Goal: Information Seeking & Learning: Find specific fact

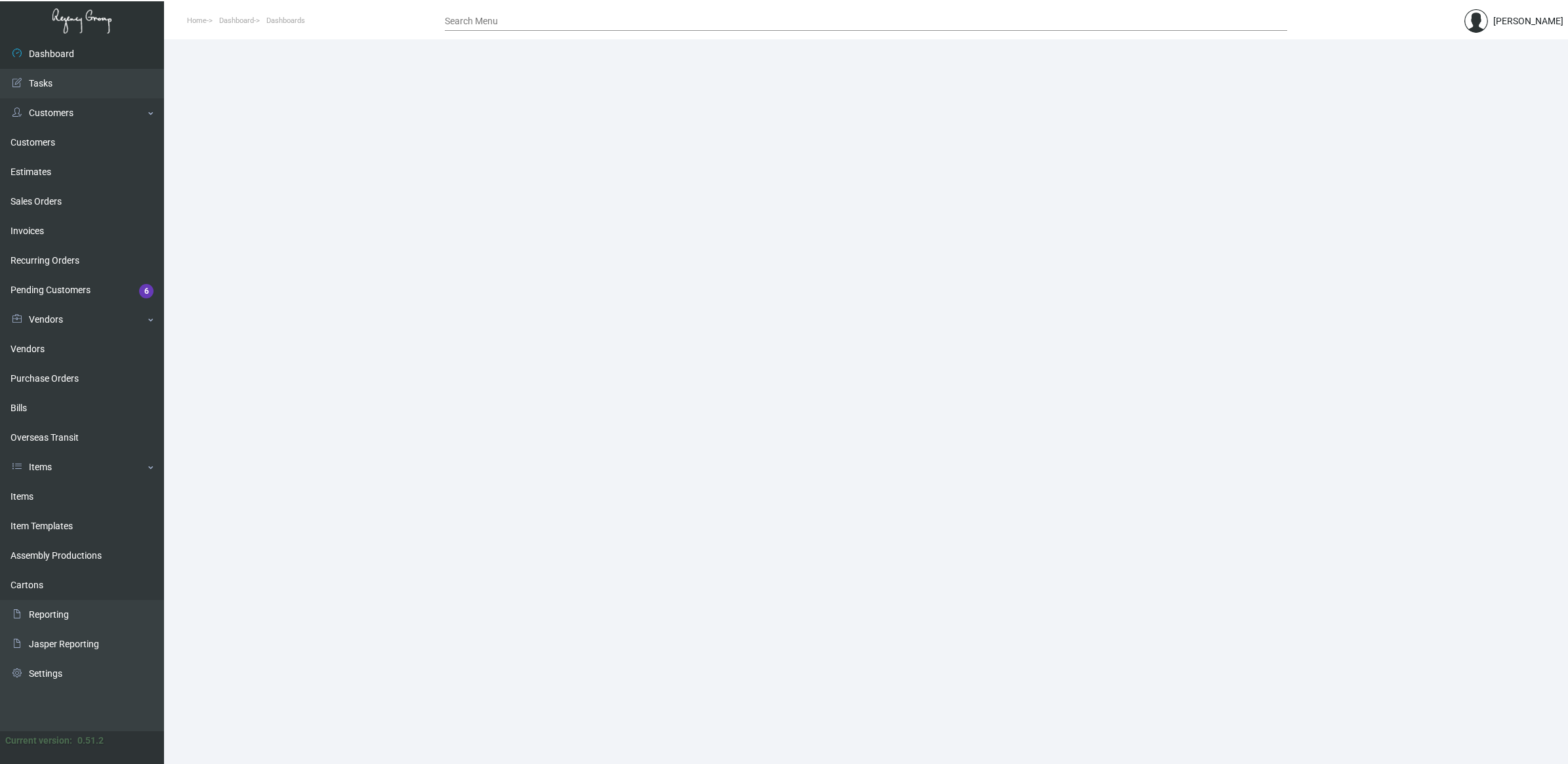
drag, startPoint x: 85, startPoint y: 375, endPoint x: 228, endPoint y: 370, distance: 143.1
click at [85, 375] on link "Purchase Orders" at bounding box center [82, 379] width 164 height 29
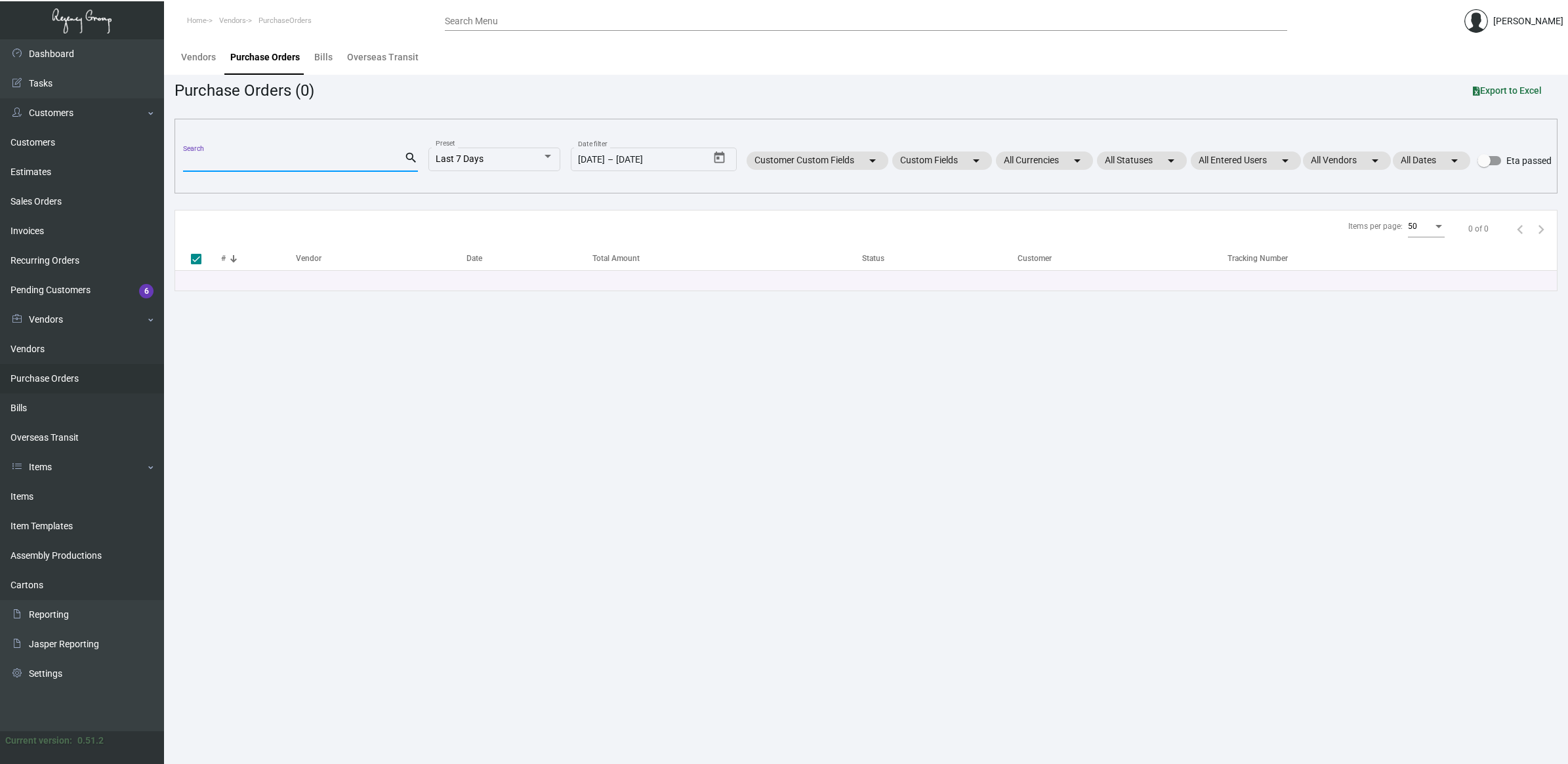
click at [216, 164] on input "Search" at bounding box center [293, 163] width 221 height 11
type input "hotel con"
checkbox input "false"
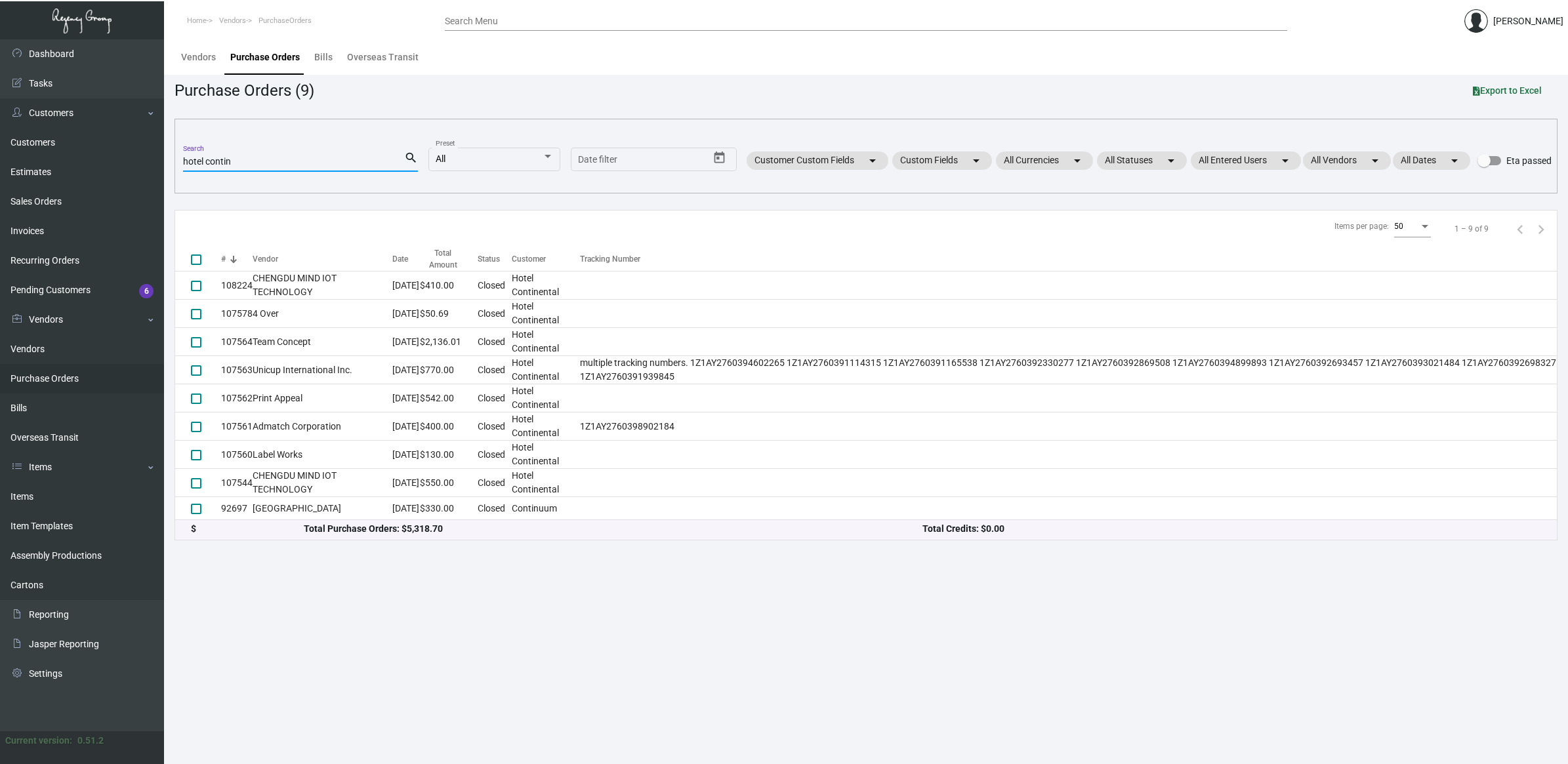
type input "hotel contin"
click at [378, 604] on main "Vendors Purchase Orders Bills Overseas Transit Purchase Orders (9) Export to Ex…" at bounding box center [866, 401] width 1404 height 725
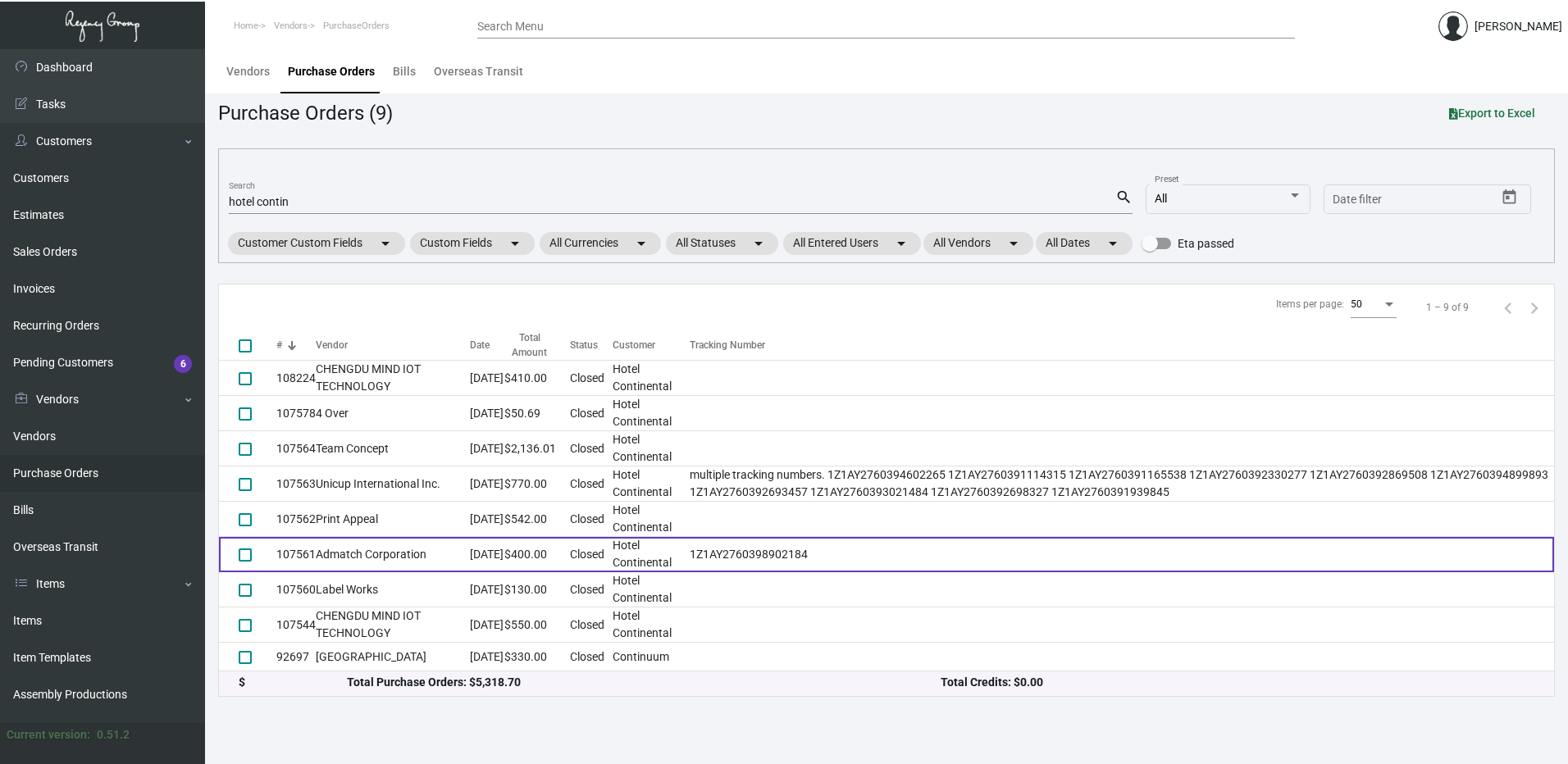
click at [393, 550] on td "Admatch Corporation" at bounding box center [393, 554] width 154 height 36
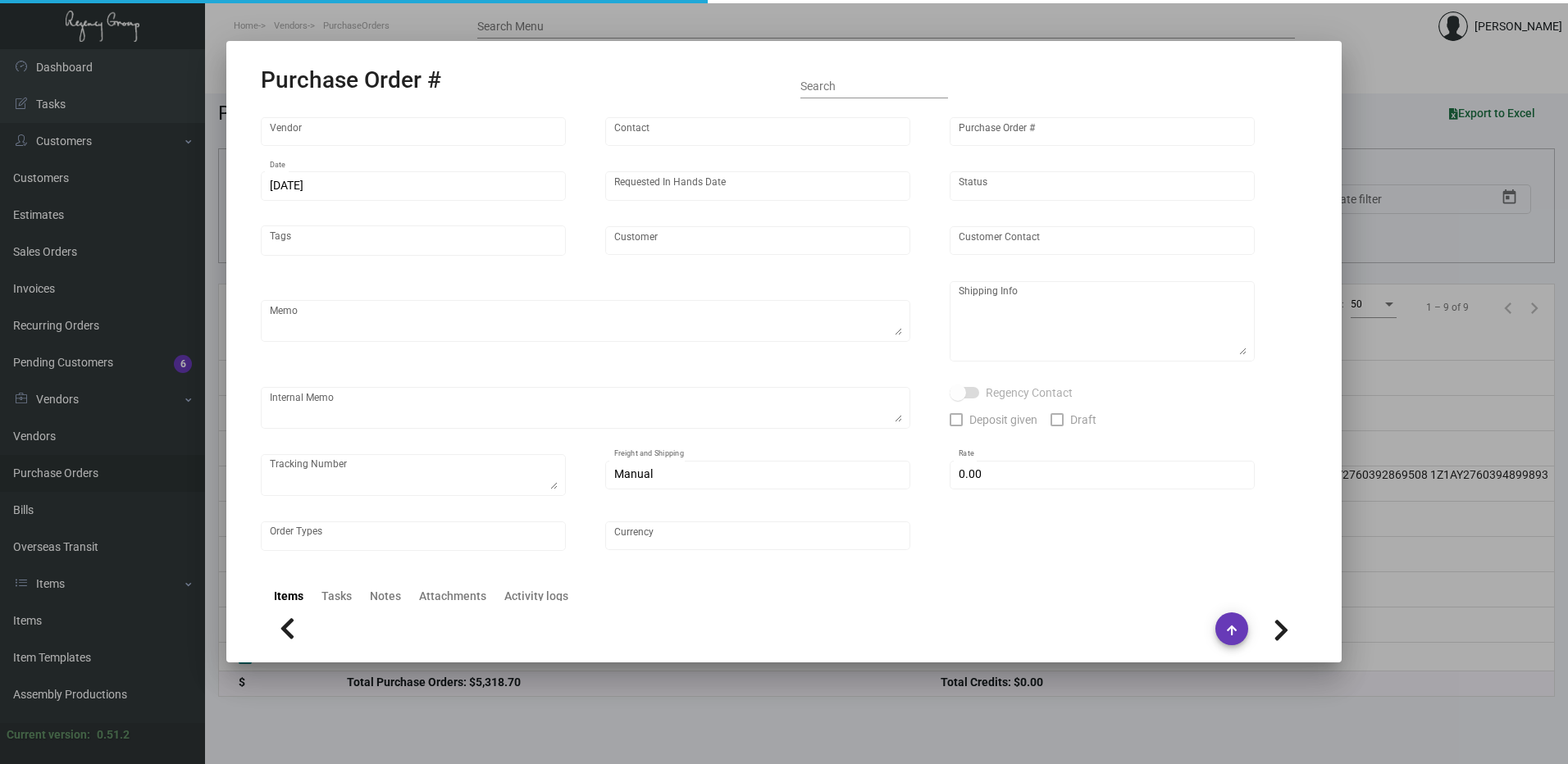
type input "Admatch Corporation"
type input "Order Entry"
type input "107561"
type input "[DATE]"
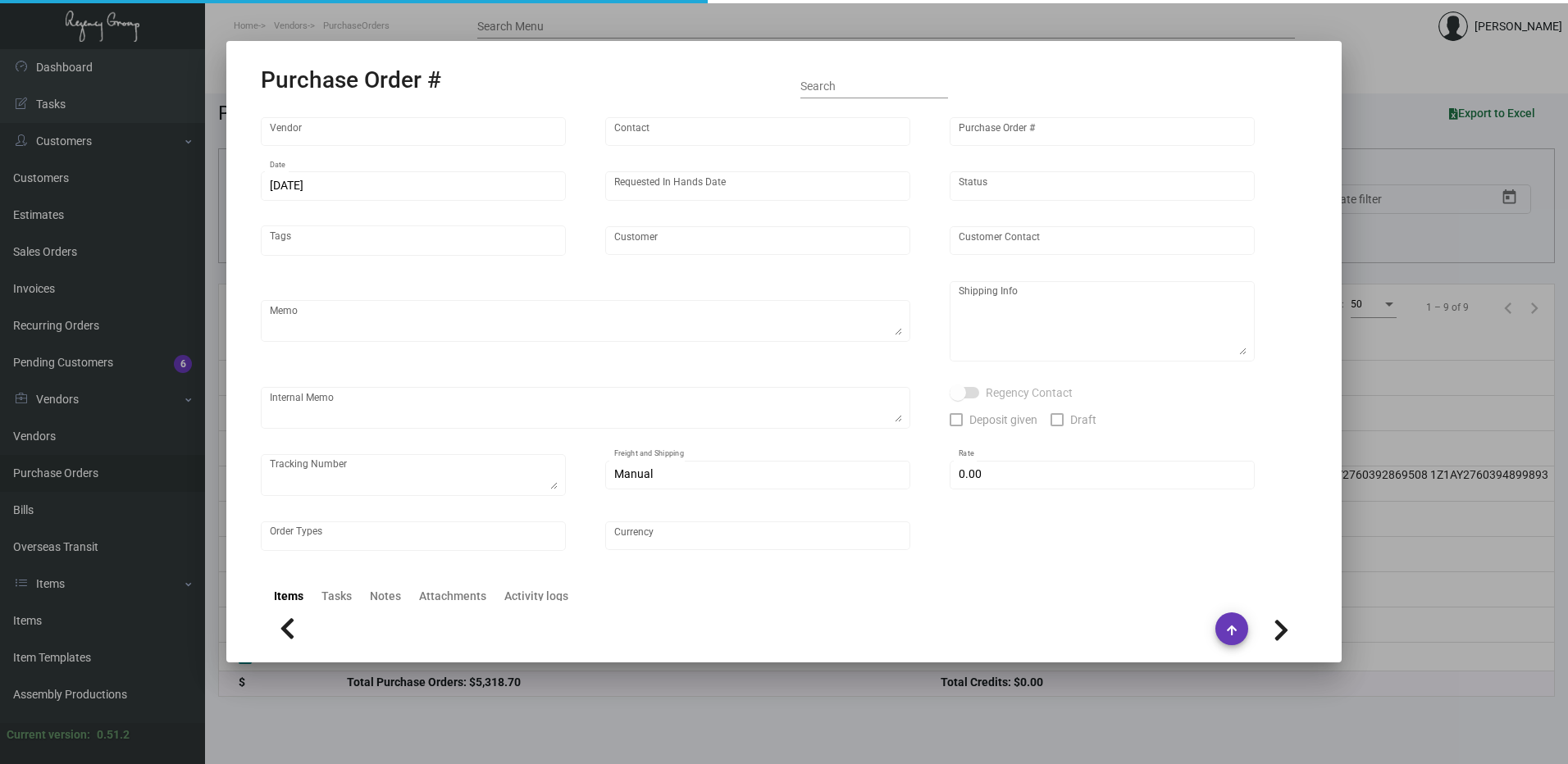
type input "Hotel Continental"
type input "[PERSON_NAME]"
type textarea "When ready to ship, contact: [EMAIL_ADDRESS][DOMAIN_NAME] for all shipments UPS…"
type textarea "Hotel Continental - [PERSON_NAME] Sales Manager [STREET_ADDRESS][PERSON_NAME]"
type textarea "Label provided to vendor to ship to hotel. UPS Ground Cost $10.43."
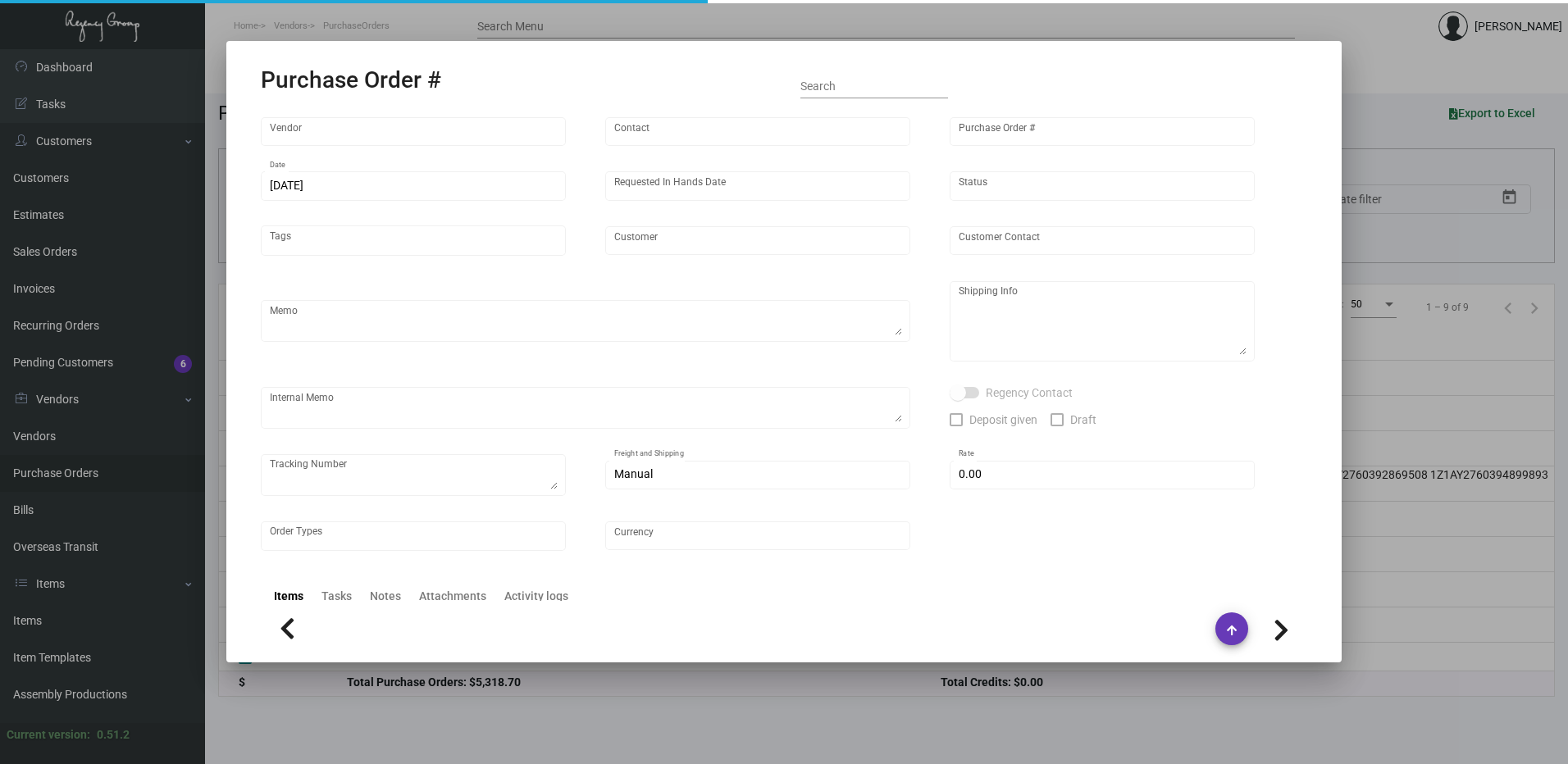
type textarea "1Z1AY2760398902184"
type input "$ 0.00"
type input "United States Dollar $"
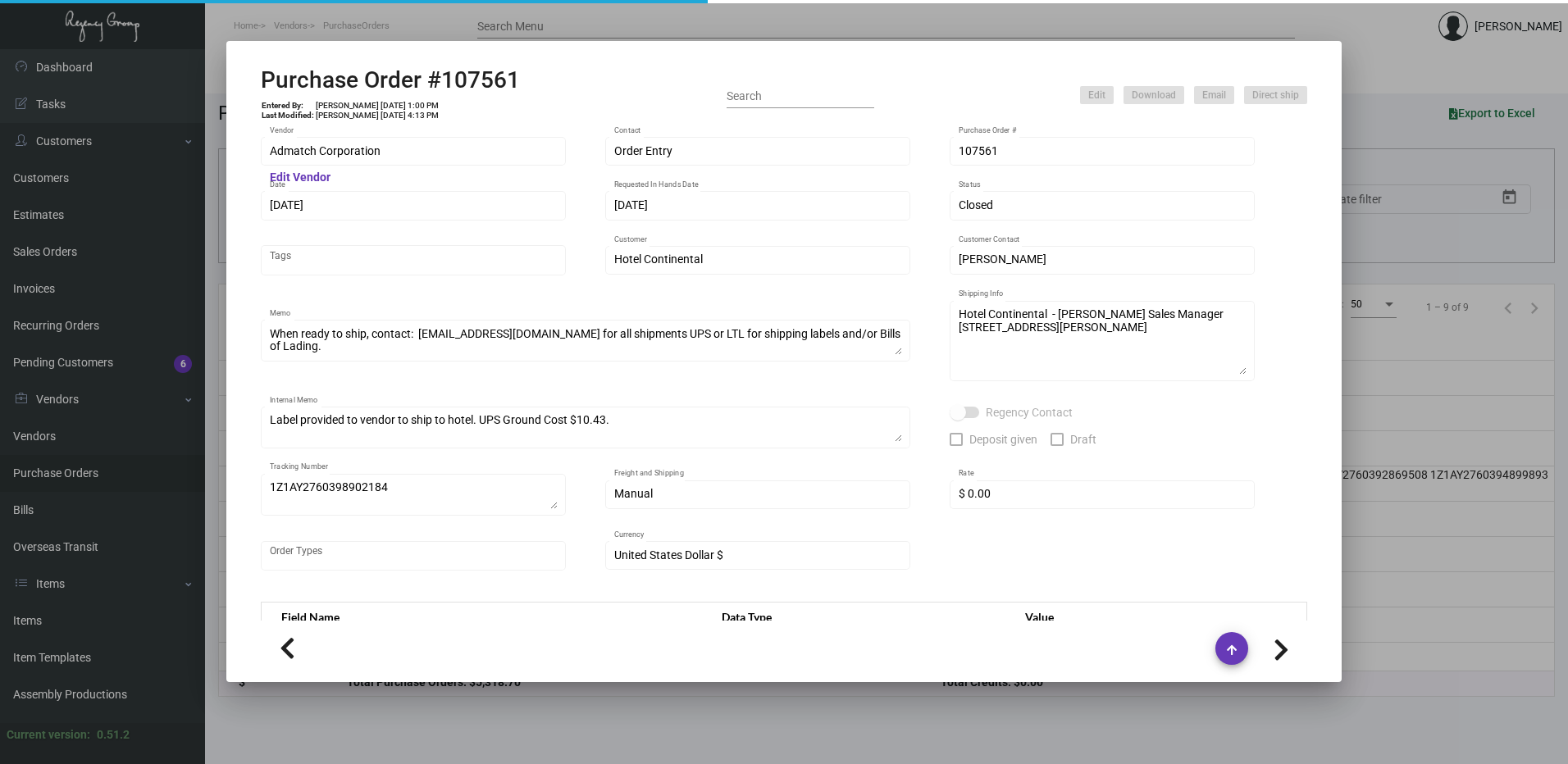
click at [451, 84] on h2 "Purchase Order #107561" at bounding box center [390, 80] width 259 height 28
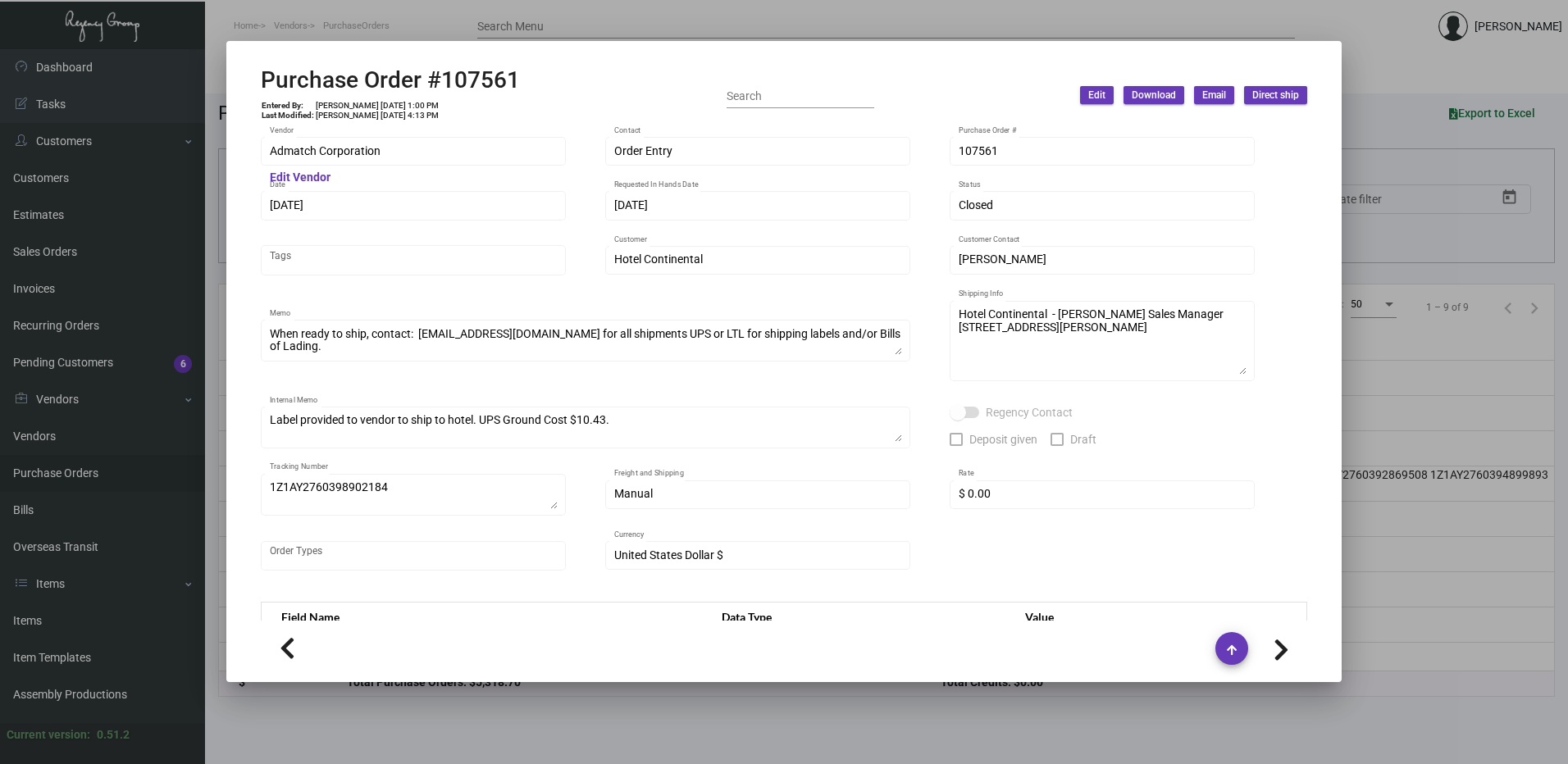
click at [451, 84] on h2 "Purchase Order #107561" at bounding box center [390, 80] width 259 height 28
copy h2 "107561"
click at [214, 355] on div at bounding box center [784, 382] width 1568 height 764
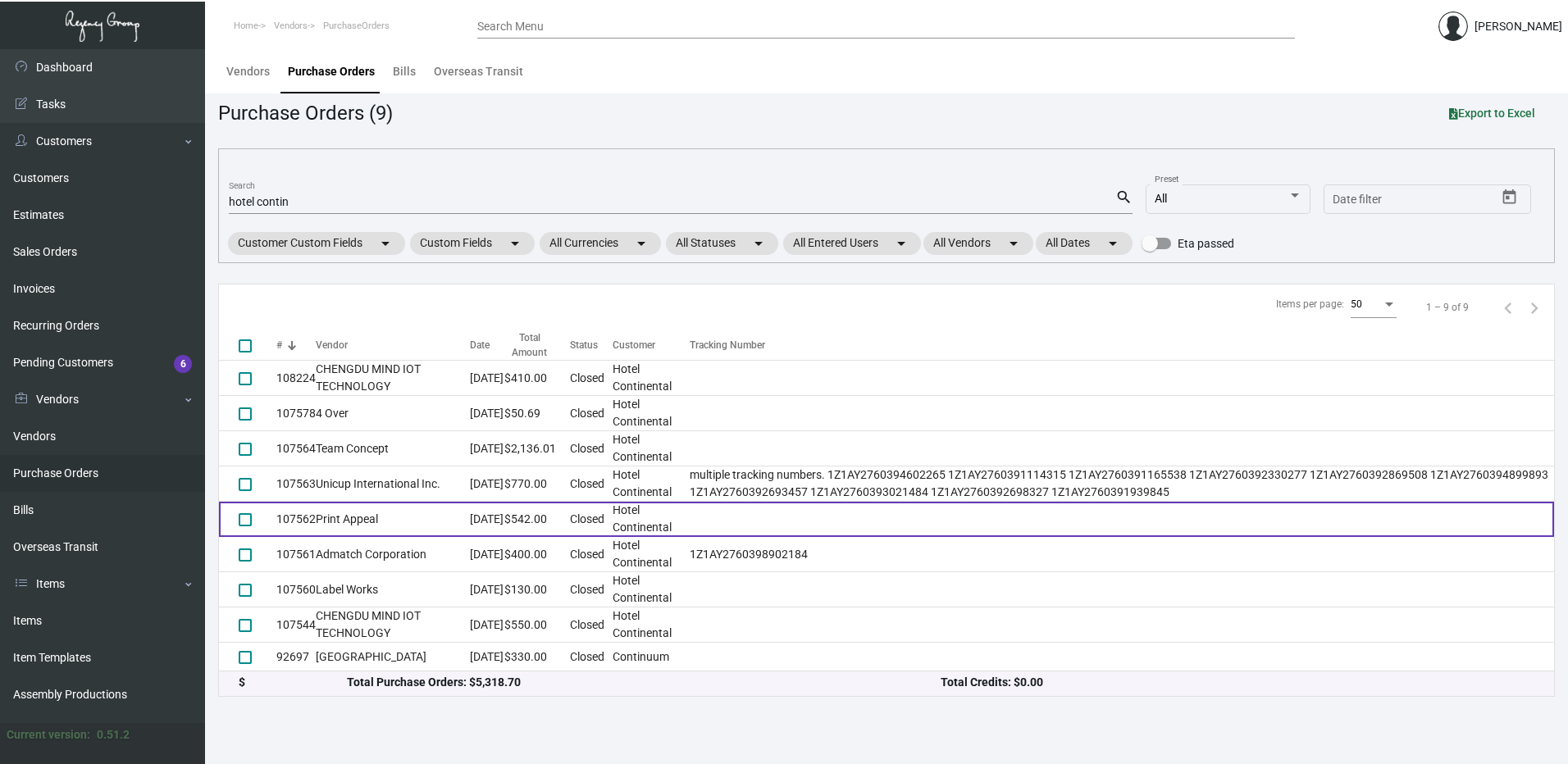
click at [346, 523] on td "Print Appeal" at bounding box center [393, 519] width 154 height 36
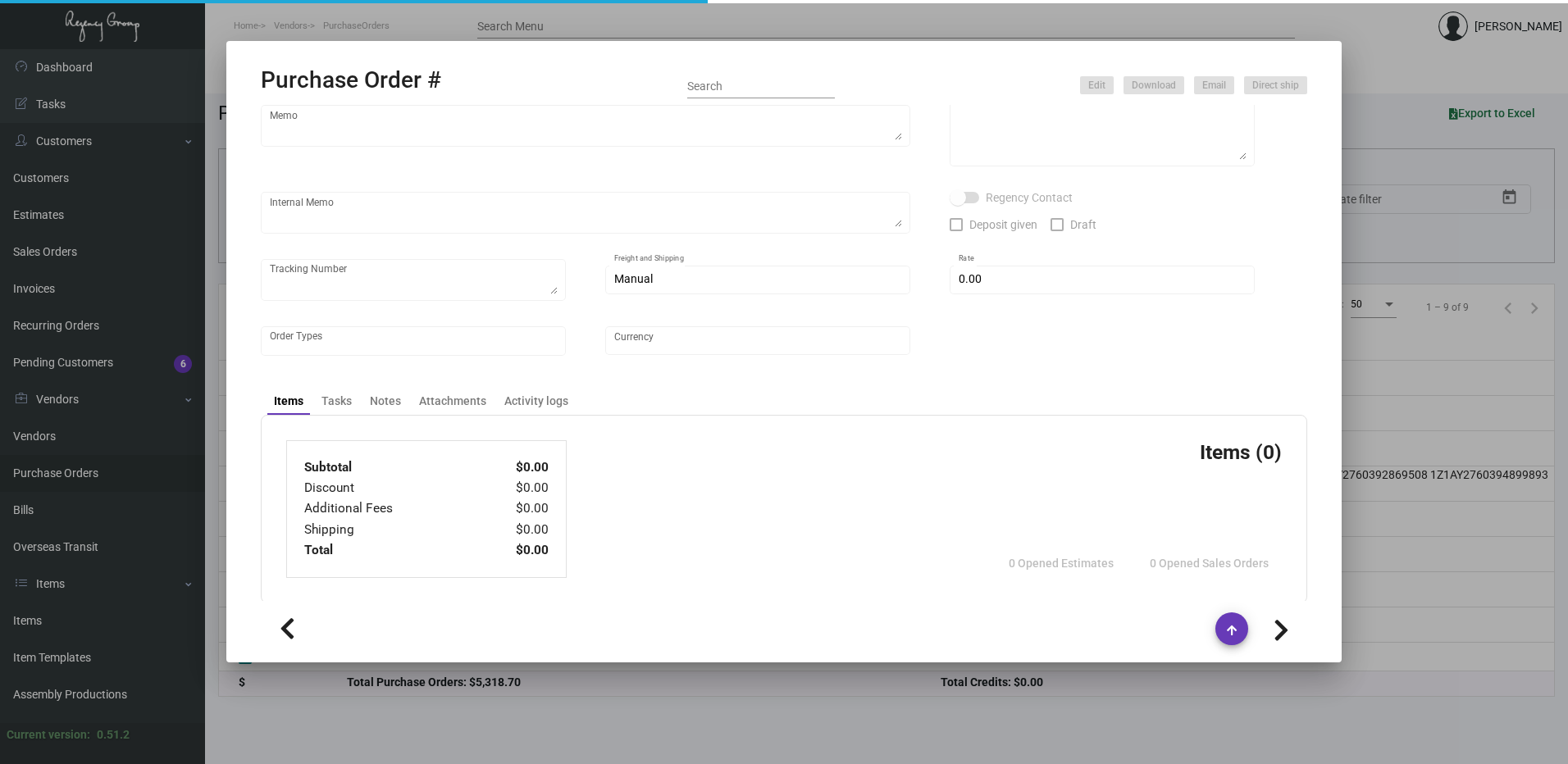
scroll to position [207, 0]
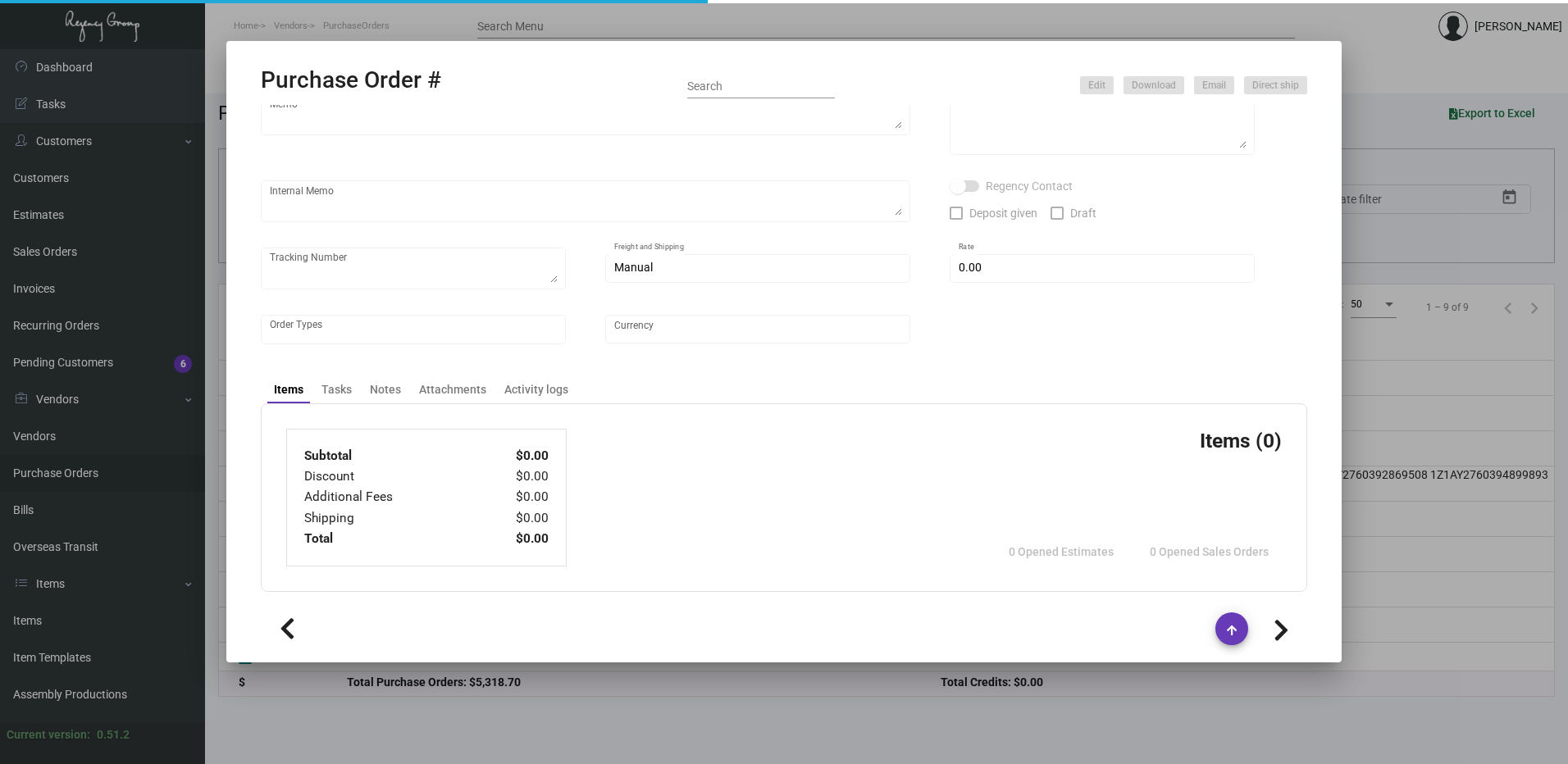
type input "Print Appeal"
type input "[PERSON_NAME]"
type input "107562"
type input "[DATE]"
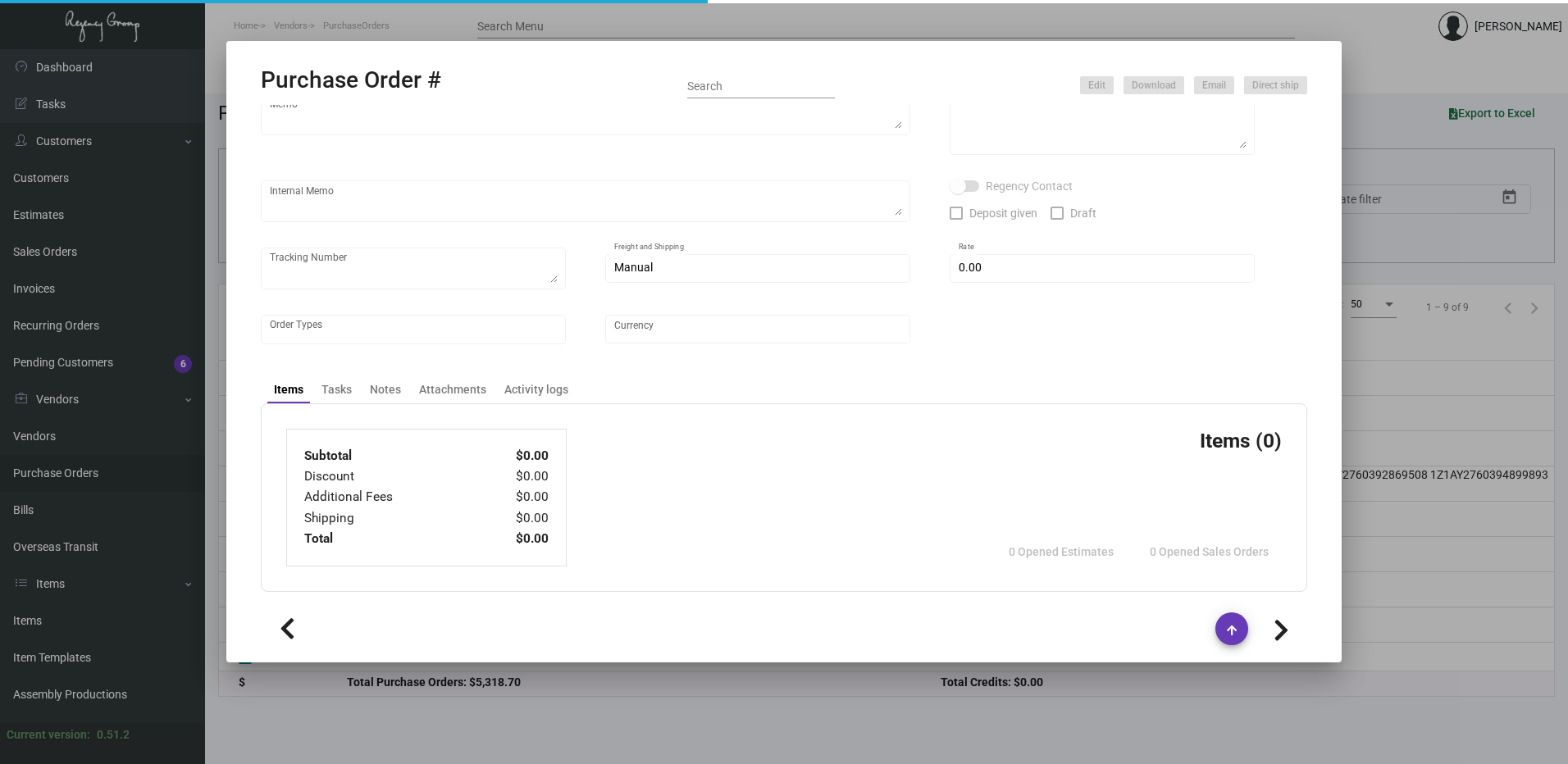
type input "Hotel Continental"
type input "[PERSON_NAME]"
type textarea "Please send proof for approval - BLIND Ship via UPS Ground Acct# 1AY276."
type textarea "BLIND Ship via UPS Ground Acct# 1AY276. Hotel Continental - [PERSON_NAME] Sales…"
type textarea "9/30 - Proofs approved 10/1 - Requested ESD."
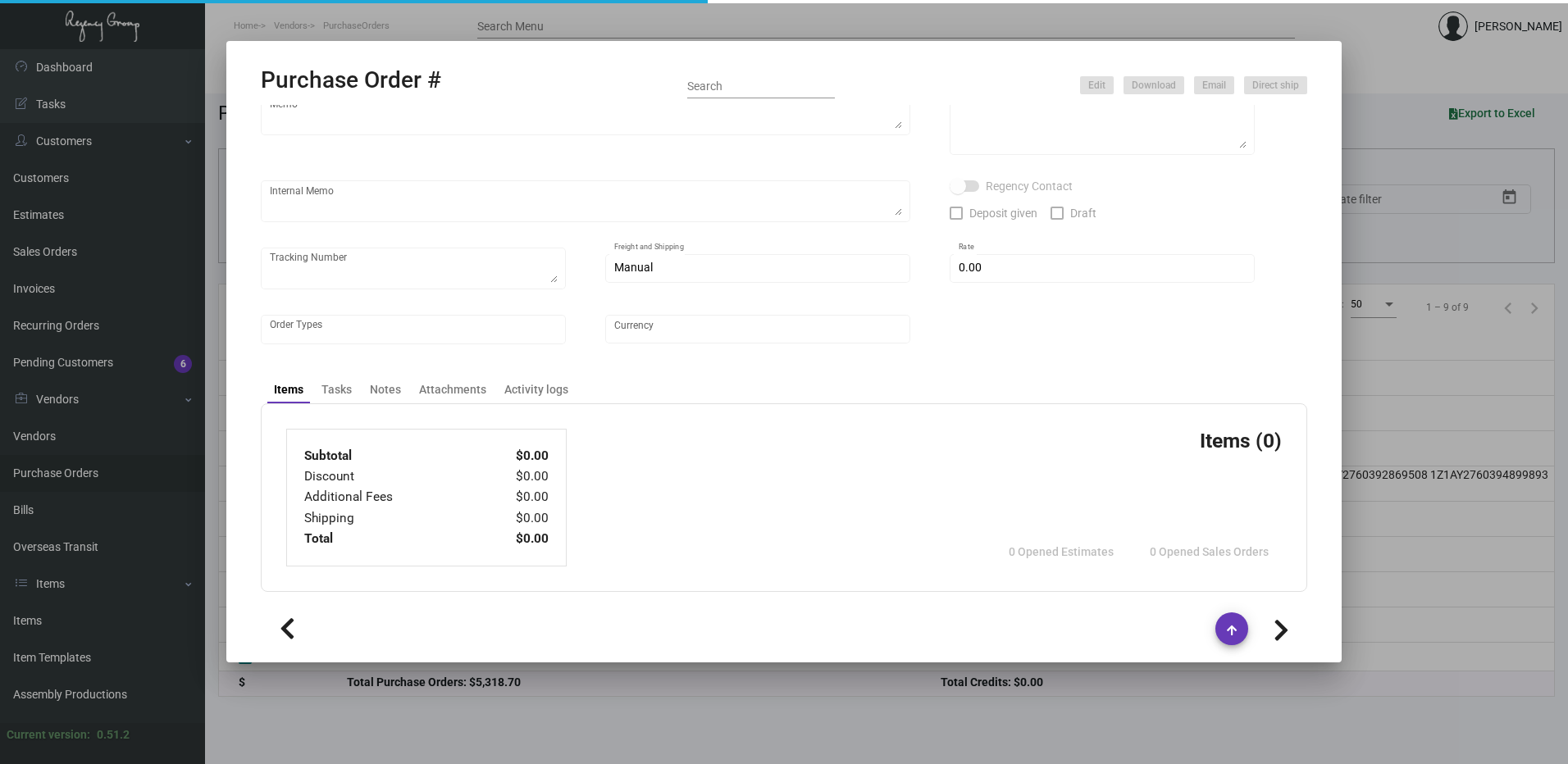
type input "$ 0.00"
type input "United States Dollar $"
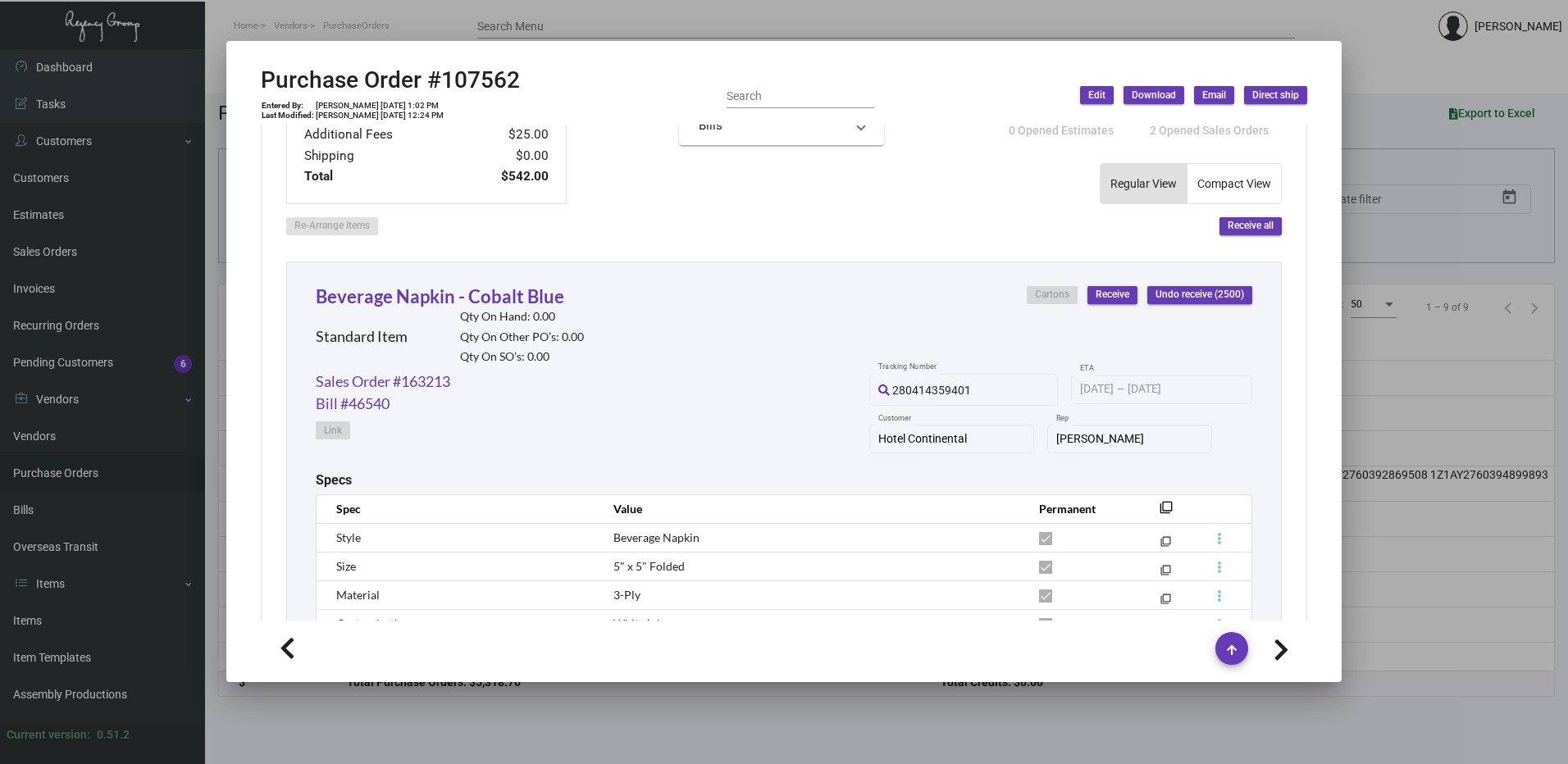
scroll to position [370, 0]
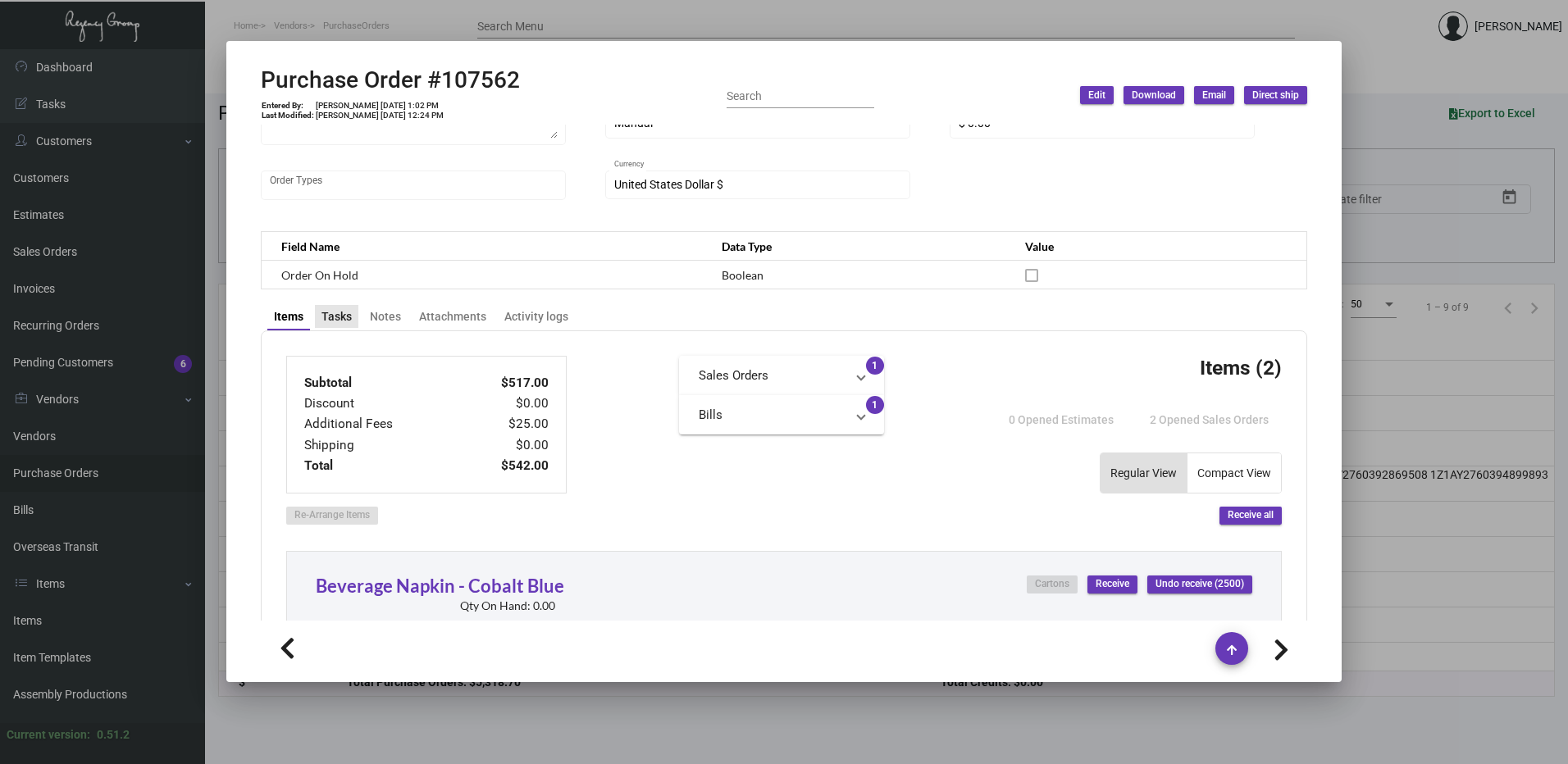
click at [342, 318] on div "Tasks" at bounding box center [337, 317] width 31 height 17
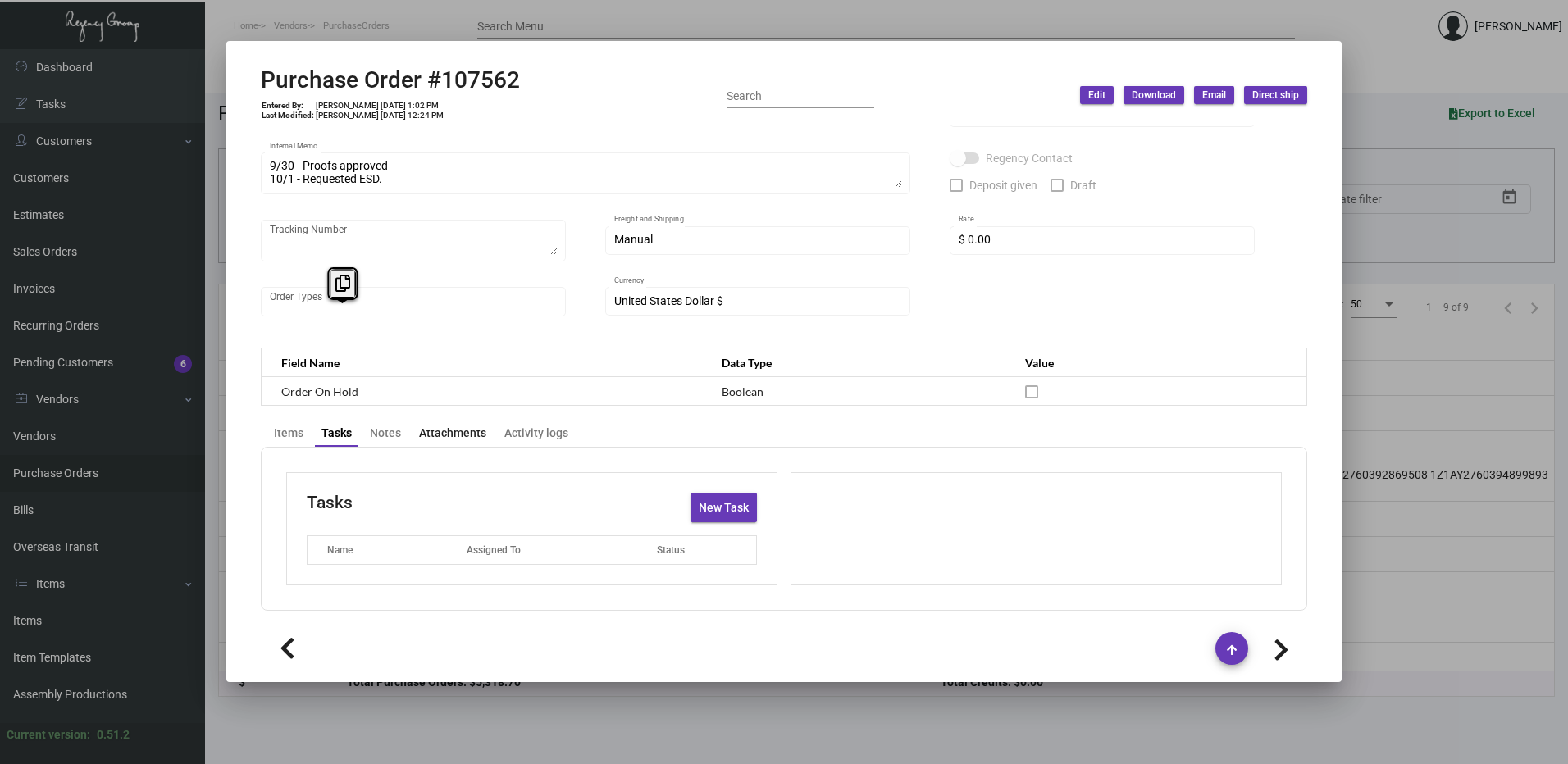
click at [419, 429] on div "Attachments" at bounding box center [452, 433] width 67 height 17
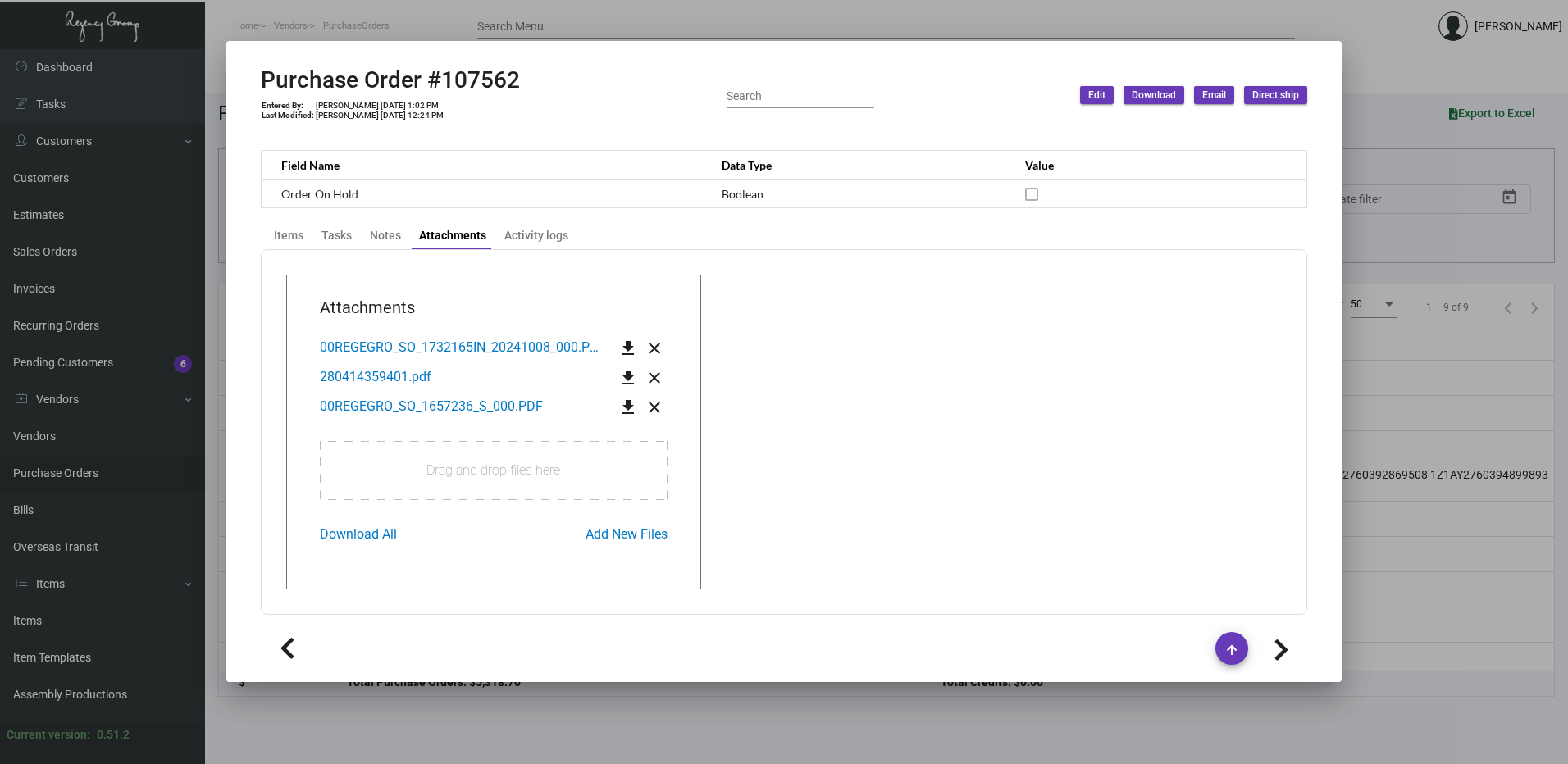
scroll to position [456, 0]
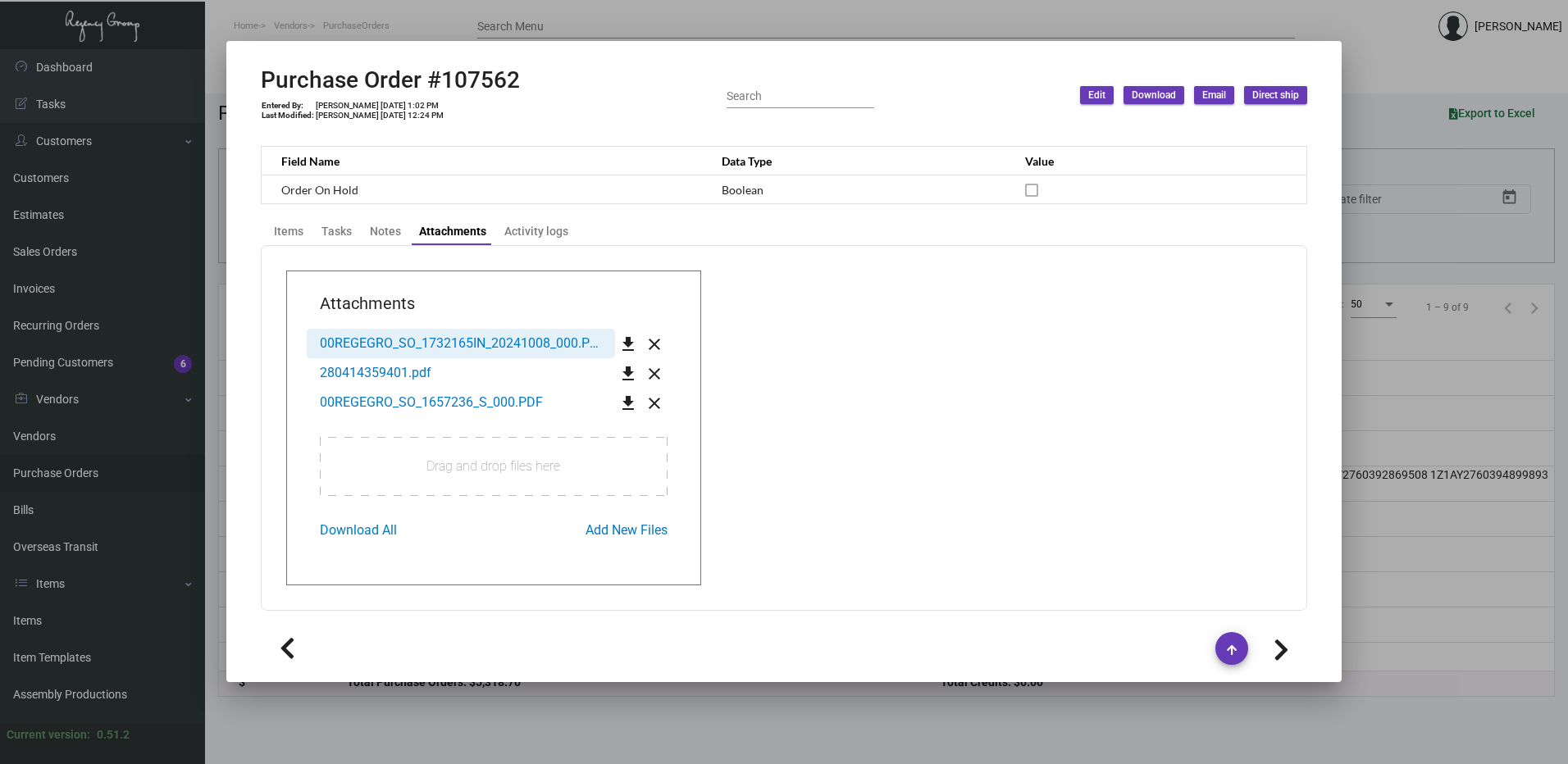
click at [504, 335] on button "00REGEGRO_SO_1732165IN_20241008_000.PDF" at bounding box center [461, 344] width 308 height 30
click at [462, 86] on h2 "Purchase Order #107562" at bounding box center [390, 80] width 259 height 28
copy h2 "107562"
click at [174, 456] on div at bounding box center [784, 382] width 1568 height 764
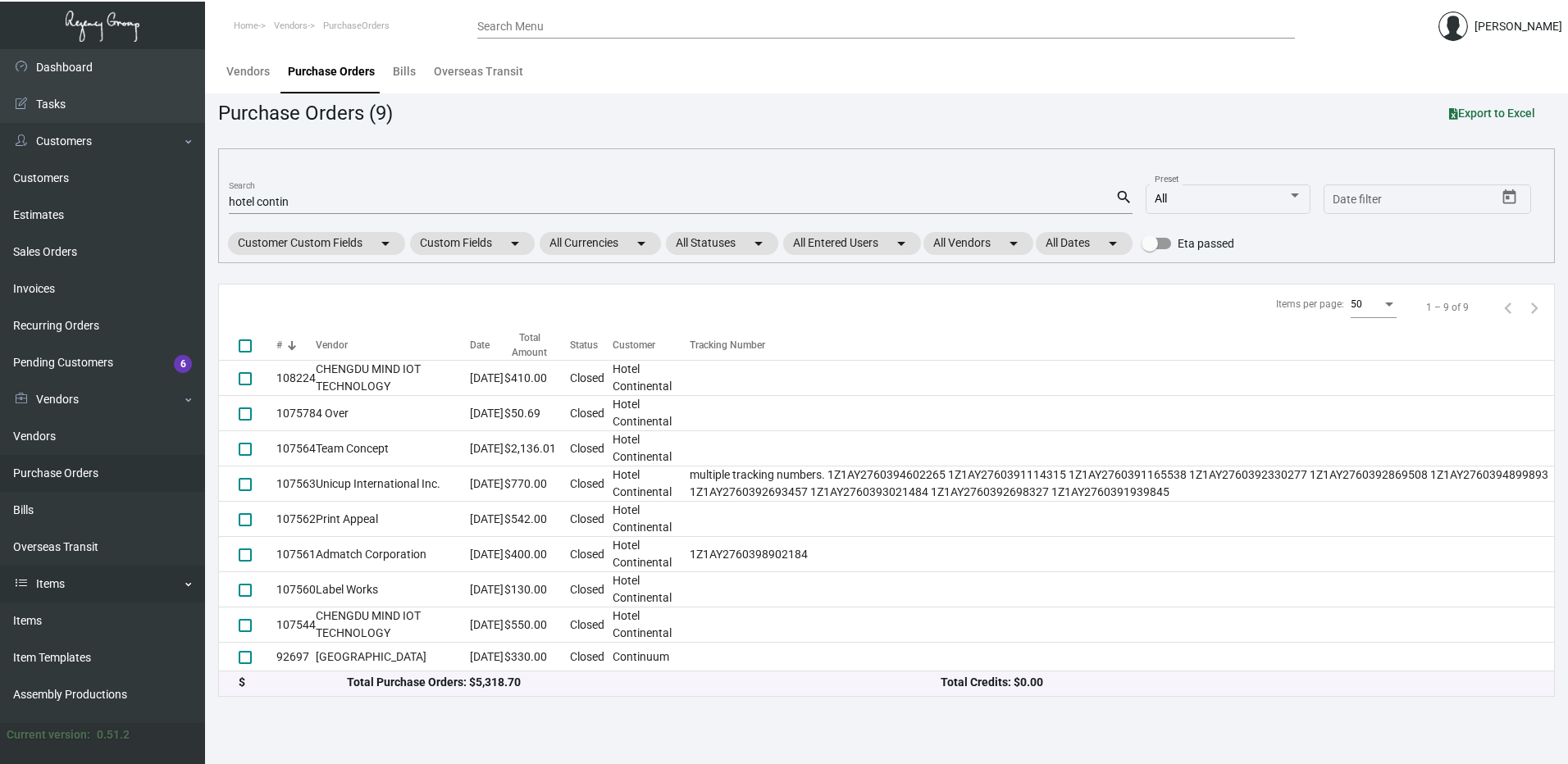
drag, startPoint x: 55, startPoint y: 617, endPoint x: 158, endPoint y: 581, distance: 109.1
click at [55, 618] on link "Items" at bounding box center [102, 621] width 205 height 37
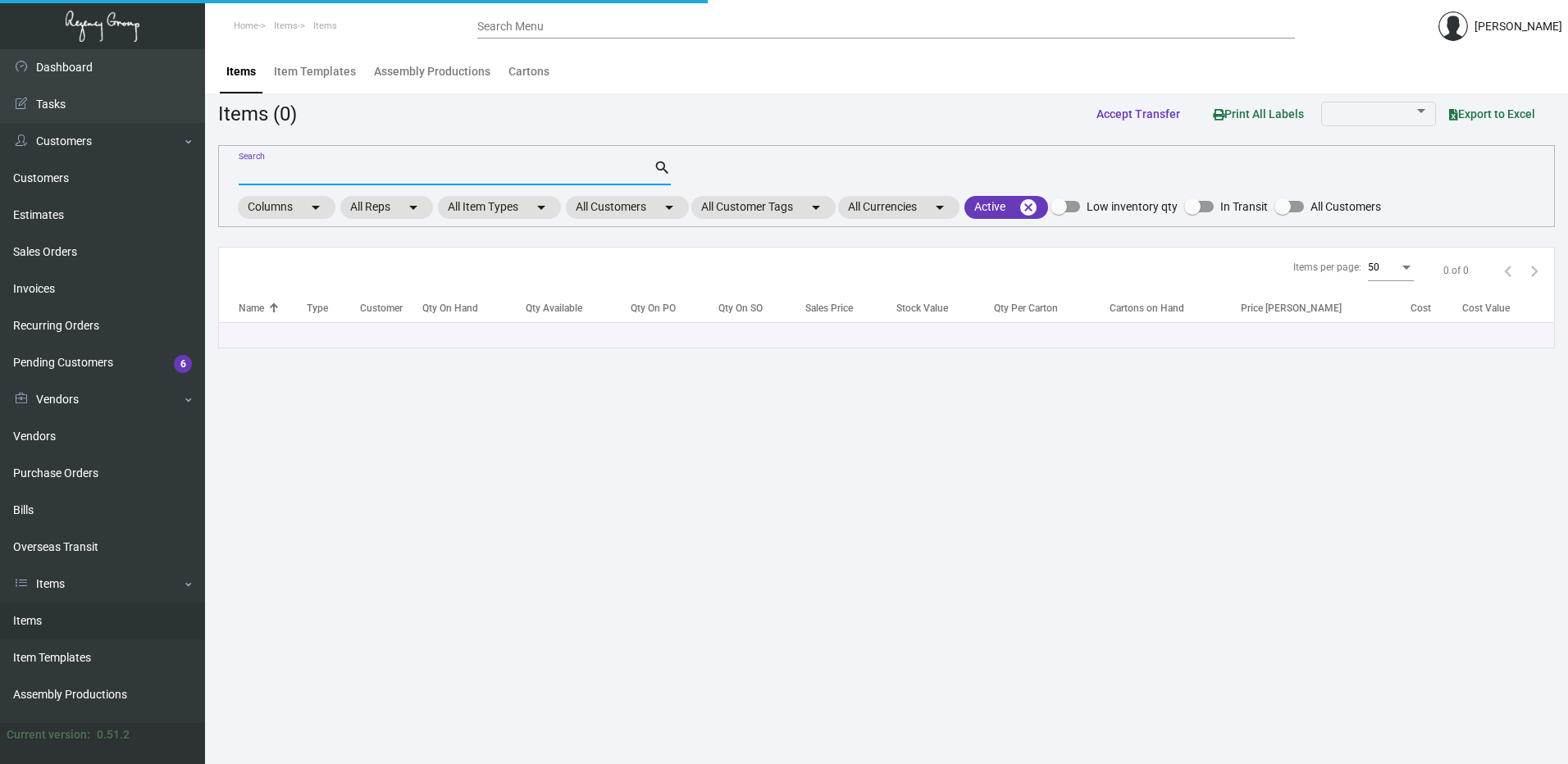
click at [280, 176] on input "Search" at bounding box center [446, 173] width 415 height 13
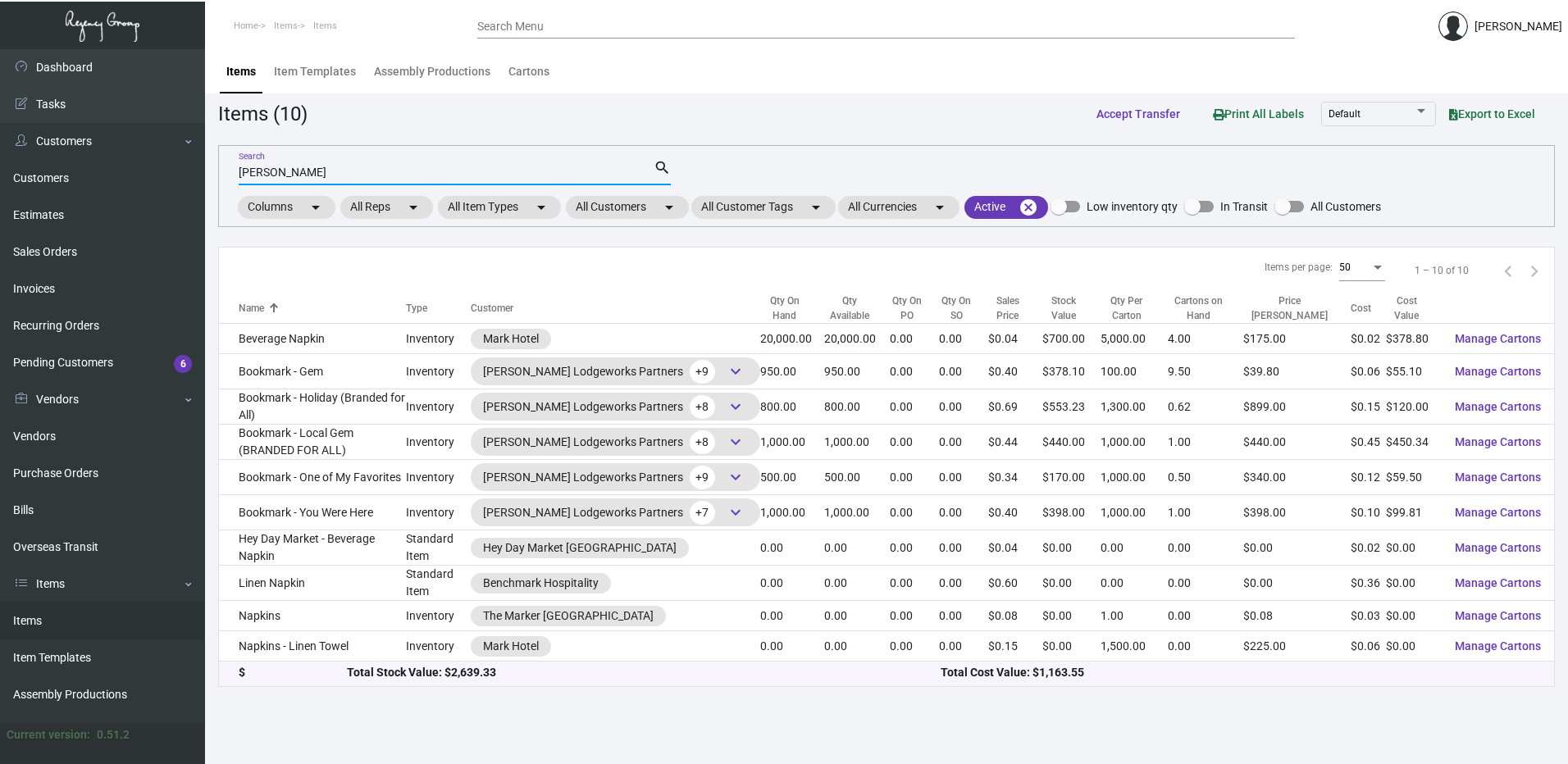
type input "[PERSON_NAME]"
click at [281, 272] on div "Items per page: 50 1 – 10 of 10" at bounding box center [886, 270] width 1335 height 47
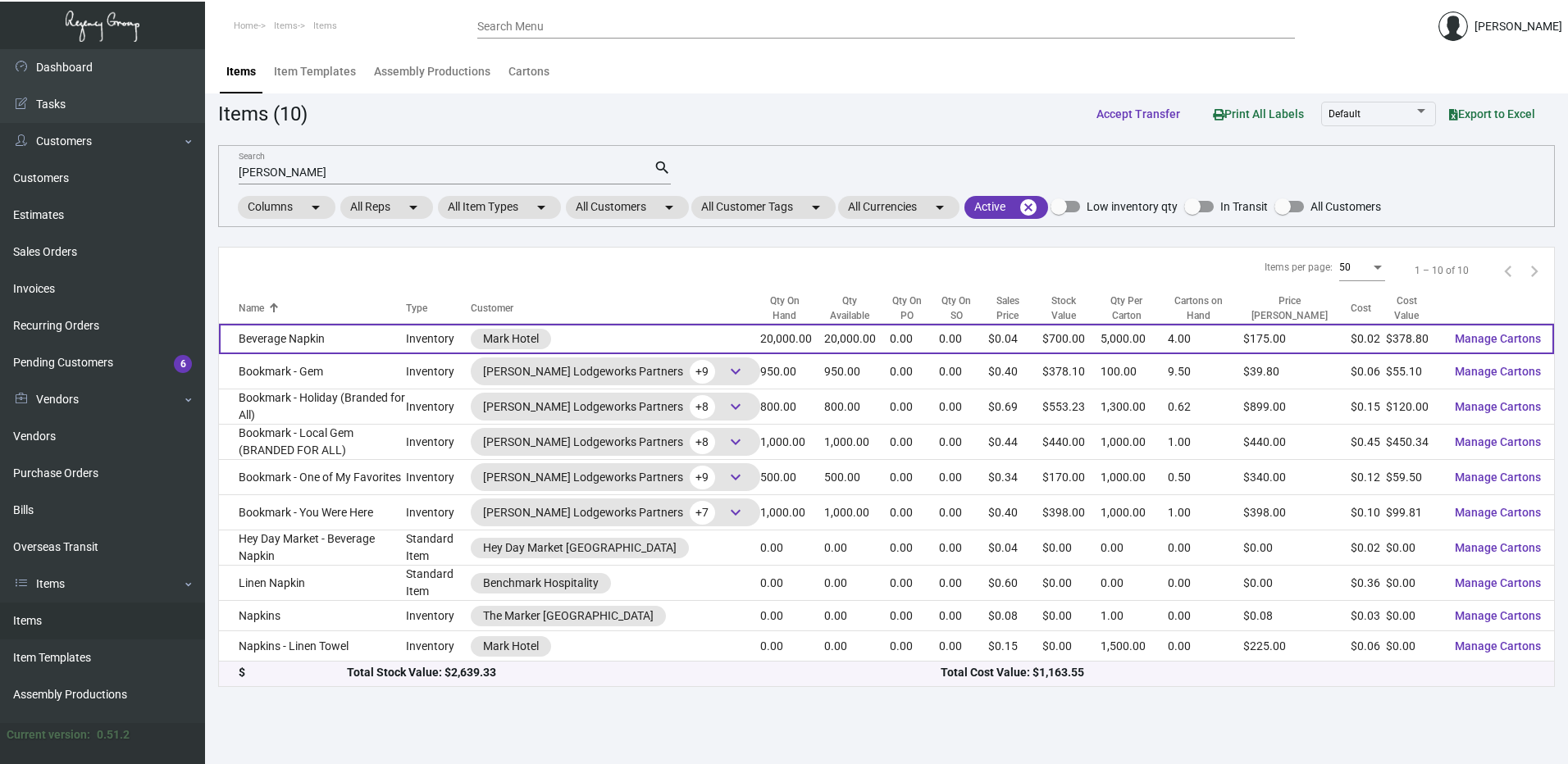
click at [296, 332] on td "Beverage Napkin" at bounding box center [312, 339] width 187 height 31
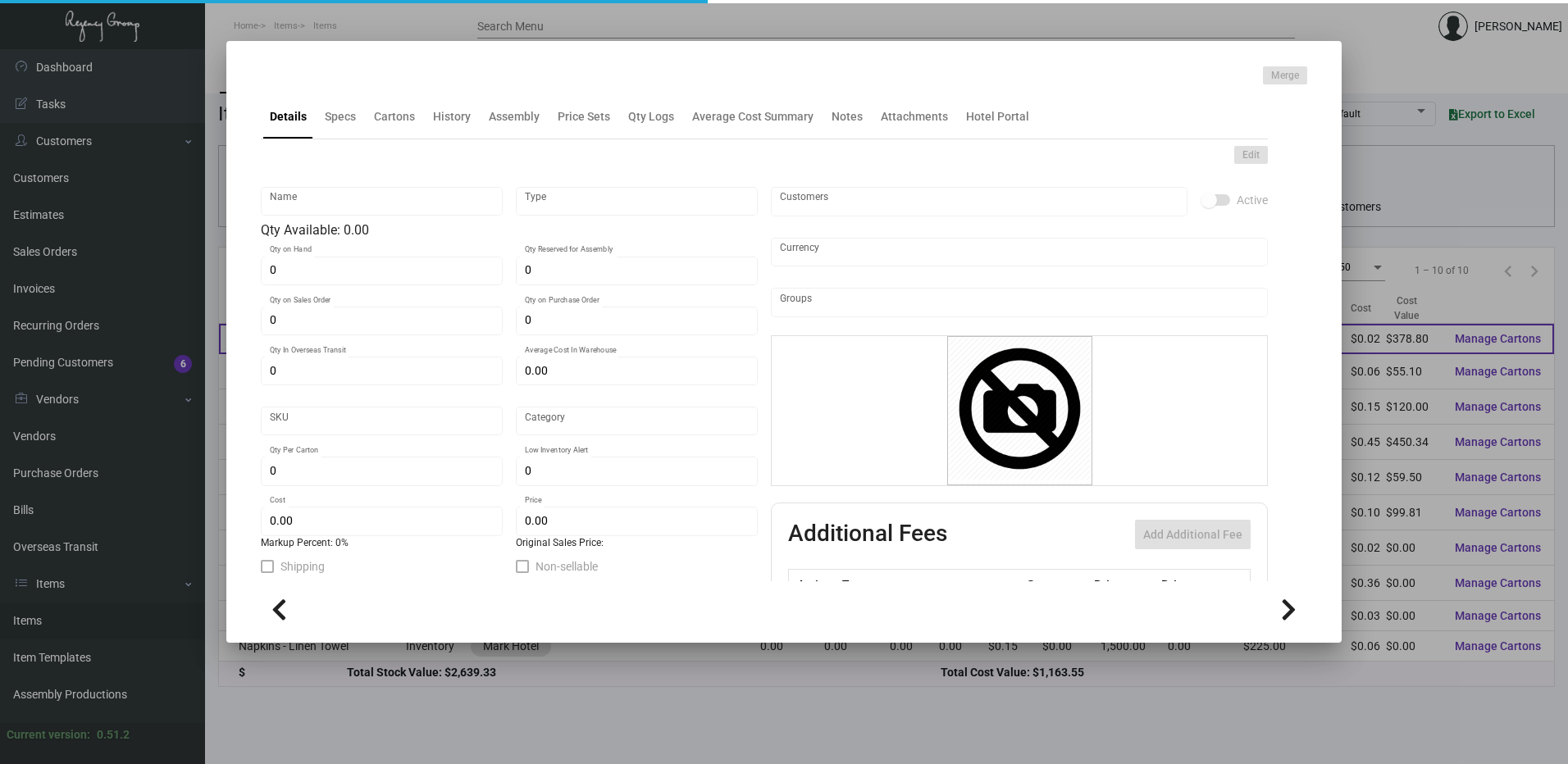
type input "Beverage Napkin"
type input "Inventory"
type input "20,000"
type input "$ 0.01785"
type input "2042"
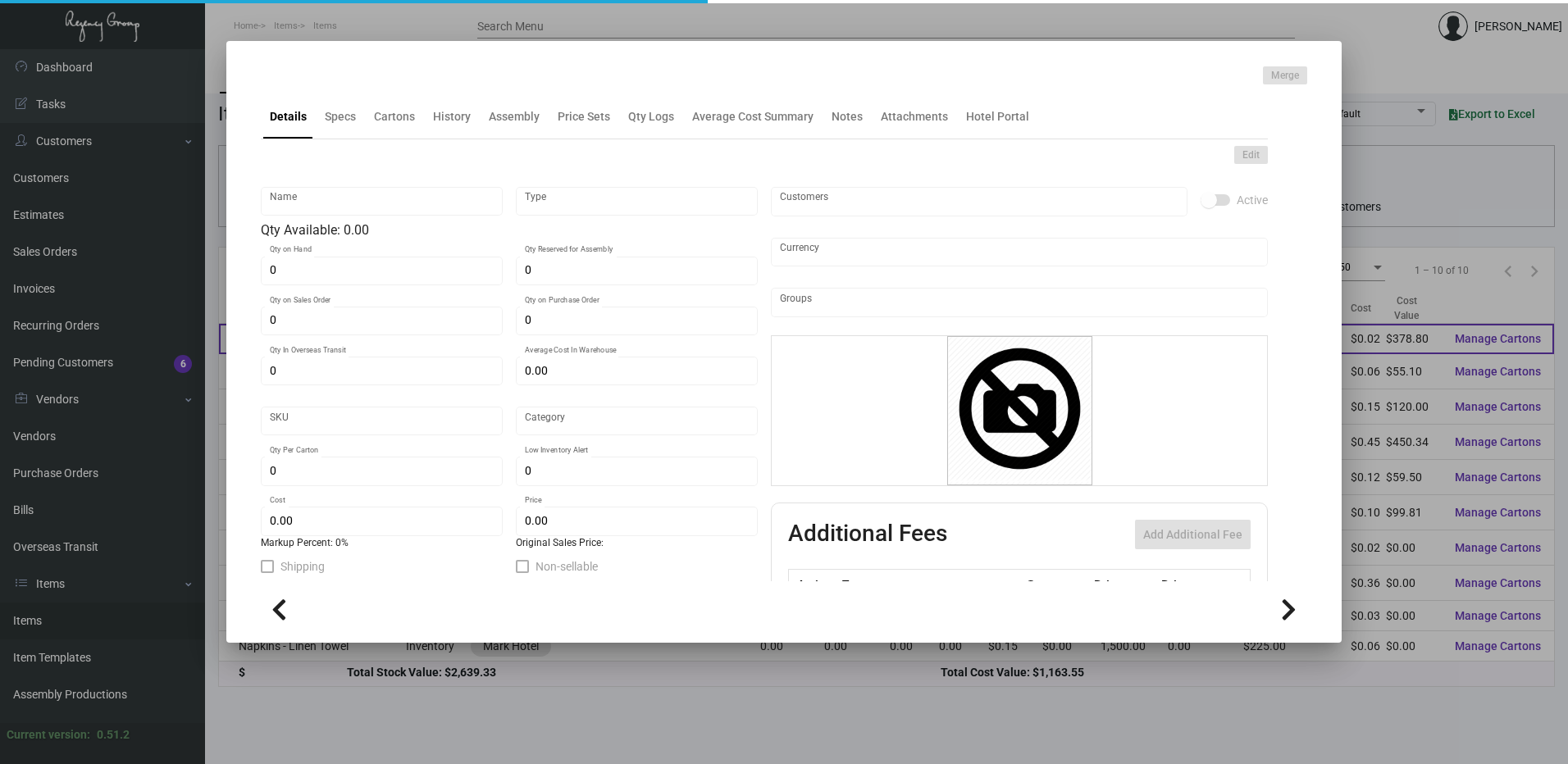
type input "Standard"
type input "5,000"
type input "$ 0.01894"
type input "$ 0.035"
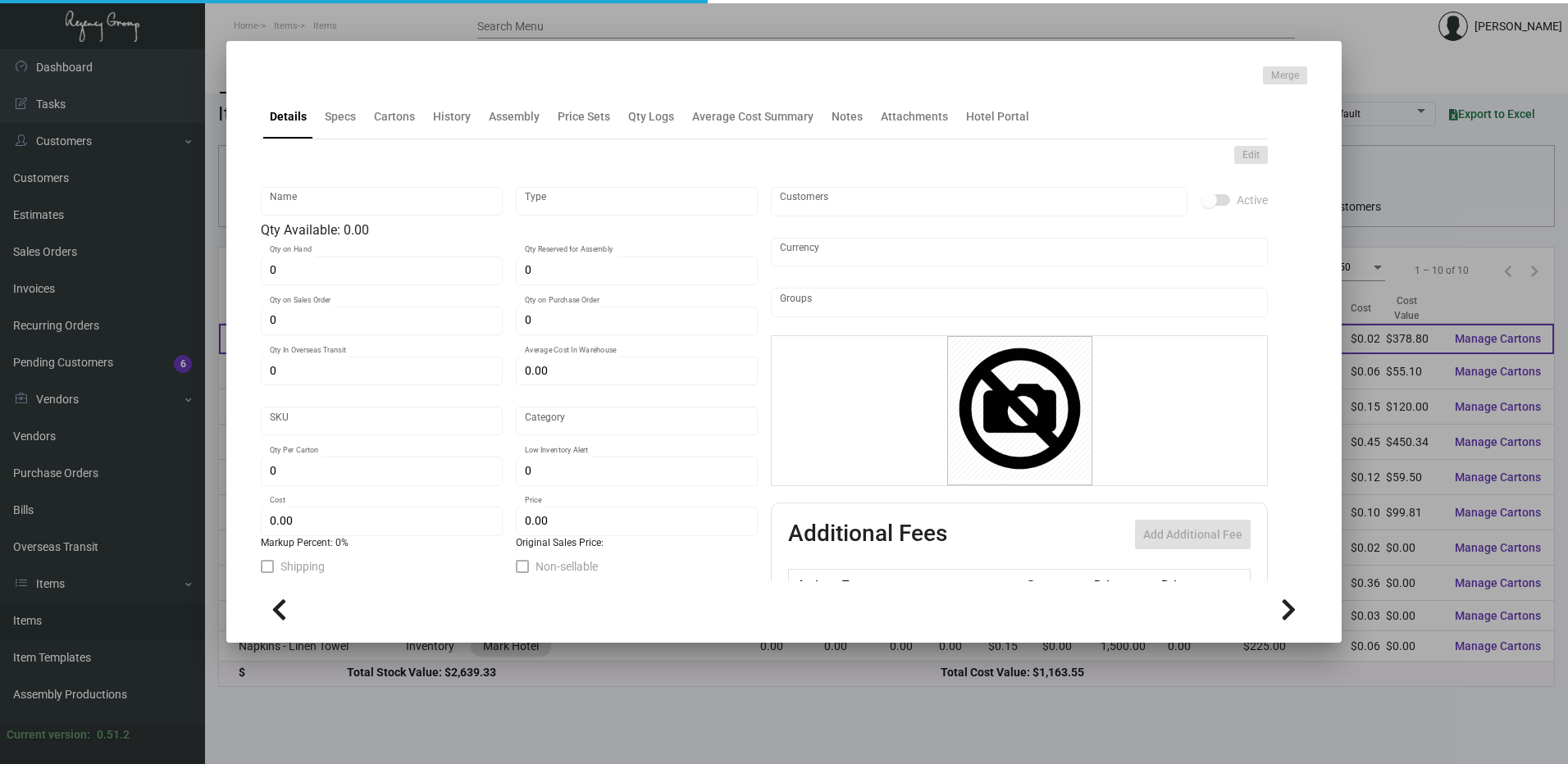
type textarea "Napkins: size closed 5x5, 1 ply white beverage napkin, printing 1 color black, …"
checkbox input "true"
type input "United States Dollar $"
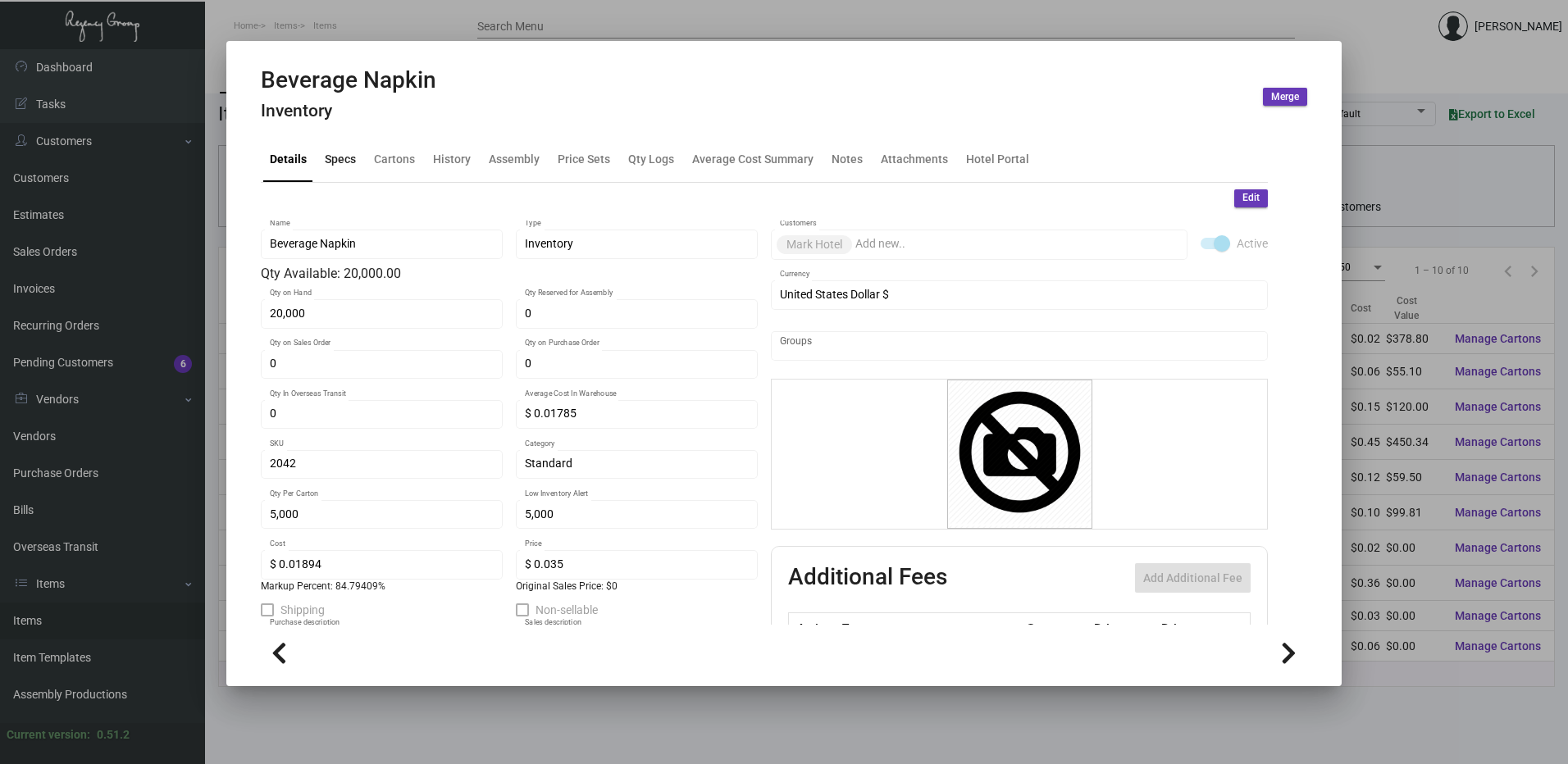
click at [350, 150] on div "Specs" at bounding box center [341, 160] width 44 height 39
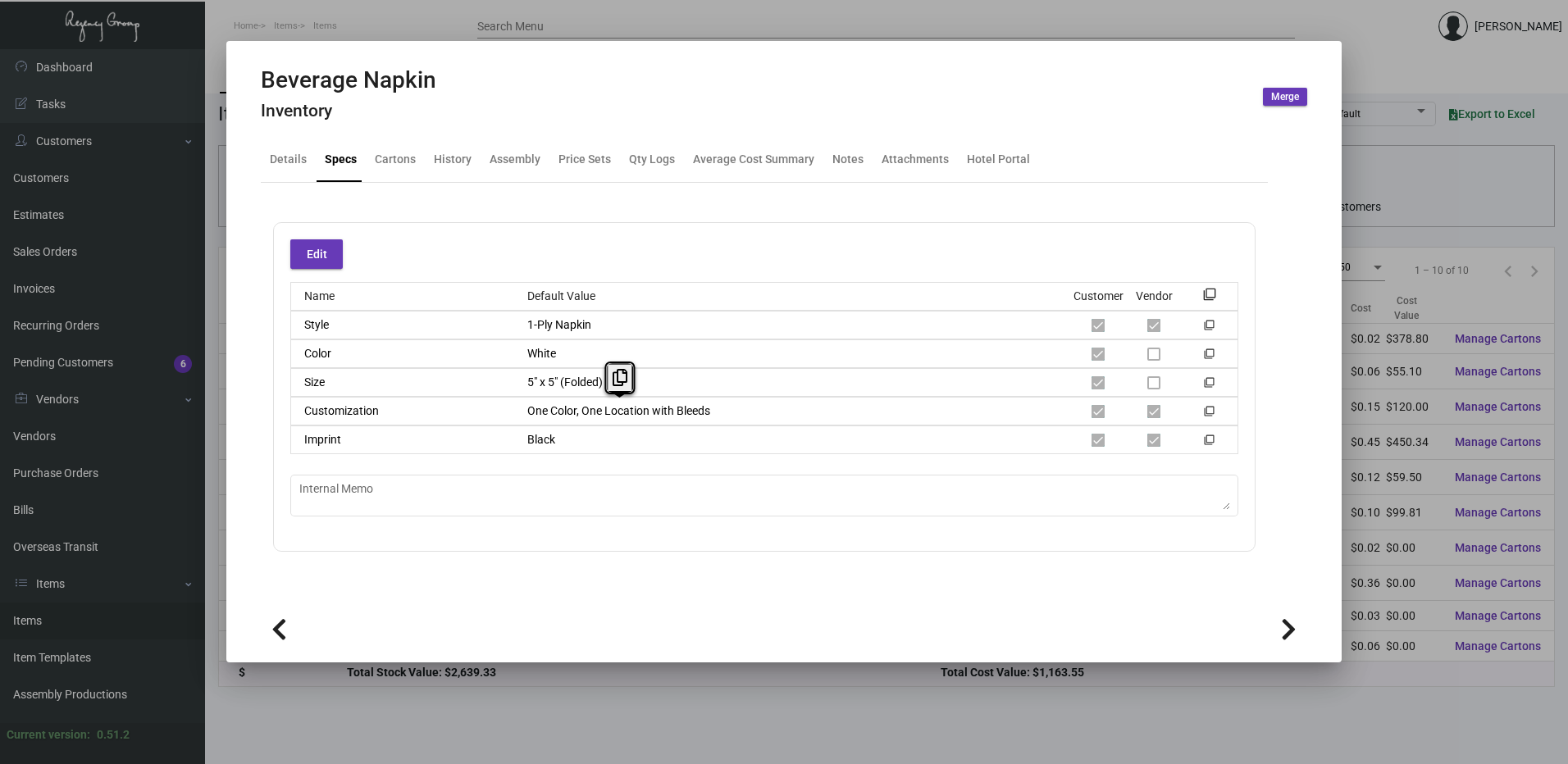
click at [383, 392] on div "Name Default Value Customer Vendor filter_none Style 1-Ply Napkin filter_none C…" at bounding box center [764, 368] width 948 height 172
